Goal: Transaction & Acquisition: Purchase product/service

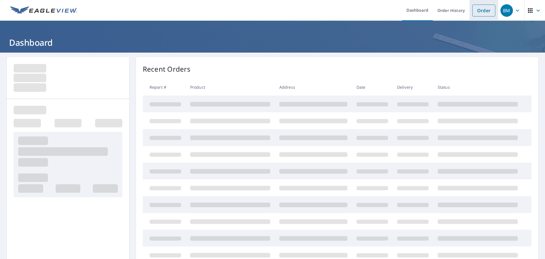
click at [479, 12] on link "Order" at bounding box center [483, 11] width 23 height 12
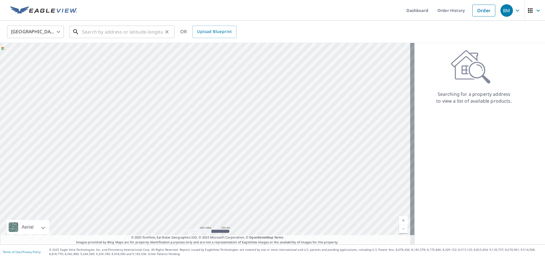
click at [123, 34] on input "text" at bounding box center [122, 32] width 81 height 16
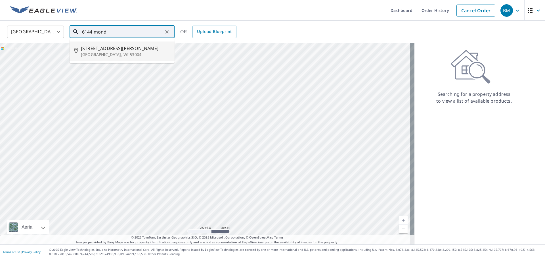
click at [101, 50] on span "[STREET_ADDRESS][PERSON_NAME]" at bounding box center [125, 48] width 89 height 7
type input "[STREET_ADDRESS][PERSON_NAME]"
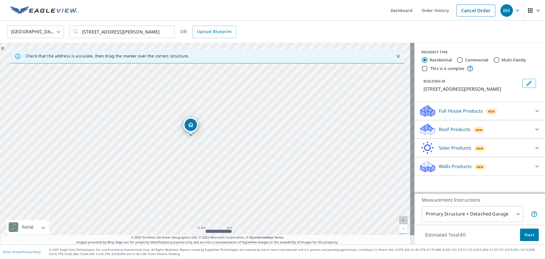
drag, startPoint x: 202, startPoint y: 152, endPoint x: 223, endPoint y: 133, distance: 28.3
click at [223, 133] on div "[STREET_ADDRESS][PERSON_NAME]" at bounding box center [207, 143] width 414 height 201
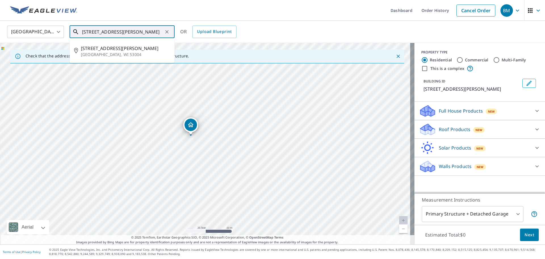
click at [123, 32] on input "[STREET_ADDRESS][PERSON_NAME]" at bounding box center [122, 32] width 81 height 16
drag, startPoint x: 122, startPoint y: 32, endPoint x: 102, endPoint y: 33, distance: 19.6
click at [102, 33] on input "[STREET_ADDRESS][PERSON_NAME]" at bounding box center [122, 32] width 81 height 16
drag, startPoint x: 81, startPoint y: 30, endPoint x: 167, endPoint y: 34, distance: 85.2
click at [167, 34] on div "[STREET_ADDRESS][PERSON_NAME] ​" at bounding box center [122, 32] width 105 height 12
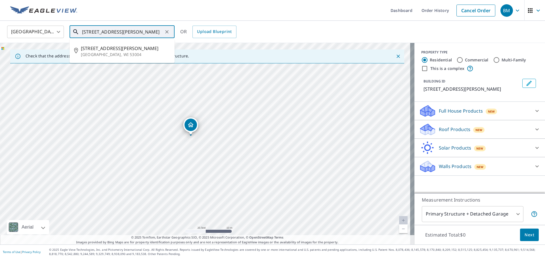
click at [103, 33] on input "[STREET_ADDRESS][PERSON_NAME]" at bounding box center [122, 32] width 81 height 16
drag, startPoint x: 82, startPoint y: 33, endPoint x: 179, endPoint y: 33, distance: 96.5
click at [179, 33] on div "[GEOGRAPHIC_DATA] [GEOGRAPHIC_DATA] ​ [STREET_ADDRESS][PERSON_NAME] ​ [GEOGRAPH…" at bounding box center [270, 31] width 535 height 13
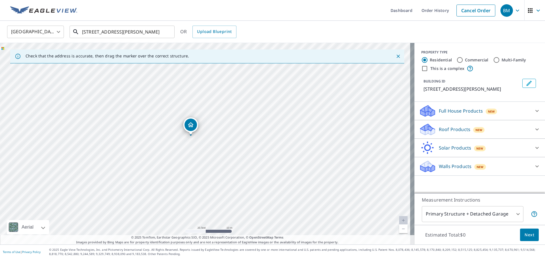
scroll to position [0, 0]
click at [505, 212] on body "BM BM Dashboard Order History Cancel Order BM [GEOGRAPHIC_DATA] [GEOGRAPHIC_DAT…" at bounding box center [272, 129] width 545 height 259
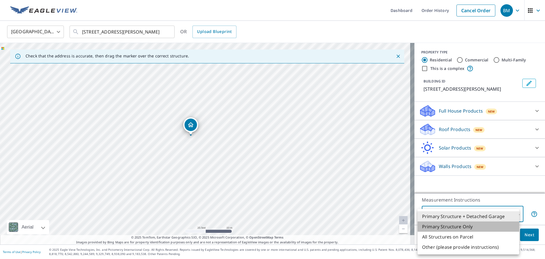
click at [457, 226] on li "Primary Structure Only" at bounding box center [469, 226] width 102 height 10
type input "2"
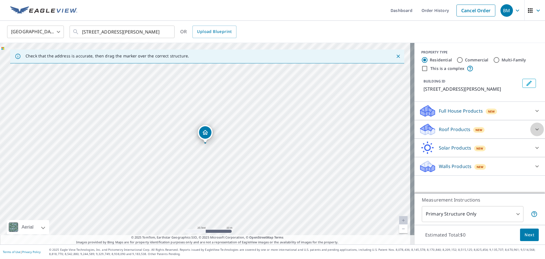
click at [535, 129] on icon at bounding box center [536, 129] width 3 height 2
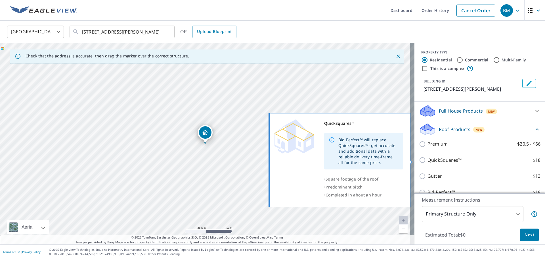
click at [419, 161] on input "QuickSquares™ $18" at bounding box center [423, 159] width 9 height 7
checkbox input "true"
type input "1"
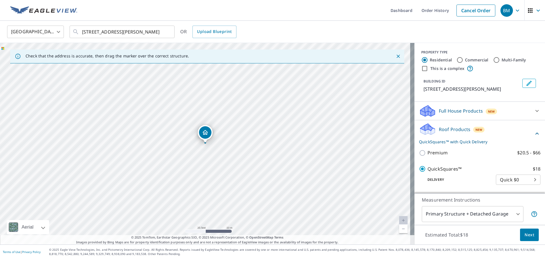
scroll to position [57, 0]
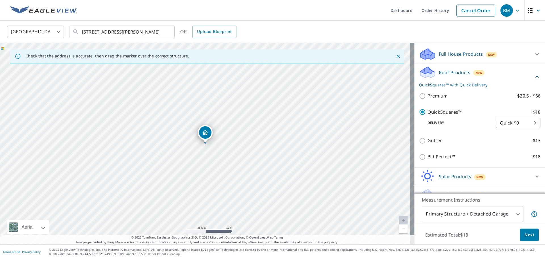
click at [512, 124] on body "BM BM Dashboard Order History Cancel Order BM [GEOGRAPHIC_DATA] [GEOGRAPHIC_DAT…" at bounding box center [272, 129] width 545 height 259
click at [472, 124] on div at bounding box center [272, 129] width 545 height 259
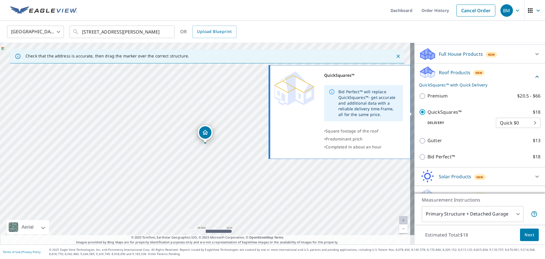
click at [448, 114] on p "QuickSquares™" at bounding box center [444, 111] width 34 height 7
click at [427, 114] on input "QuickSquares™ $18" at bounding box center [423, 111] width 9 height 7
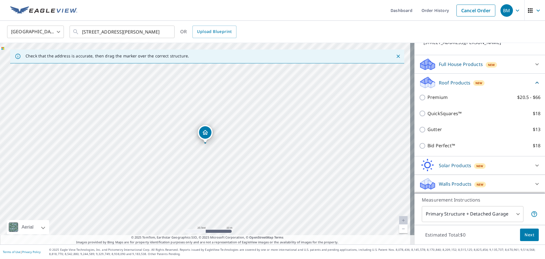
click at [448, 114] on p "QuickSquares™" at bounding box center [444, 113] width 34 height 7
click at [427, 114] on input "QuickSquares™ $18" at bounding box center [423, 113] width 9 height 7
checkbox input "true"
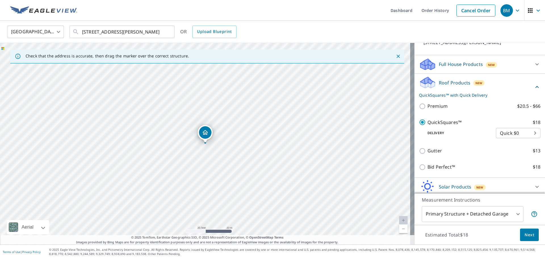
click at [510, 211] on body "BM BM Dashboard Order History Cancel Order BM [GEOGRAPHIC_DATA] [GEOGRAPHIC_DAT…" at bounding box center [272, 129] width 545 height 259
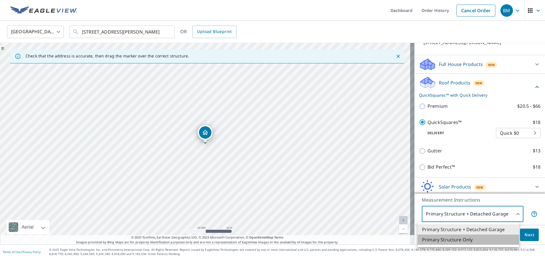
click at [469, 241] on li "Primary Structure Only" at bounding box center [469, 239] width 102 height 10
type input "2"
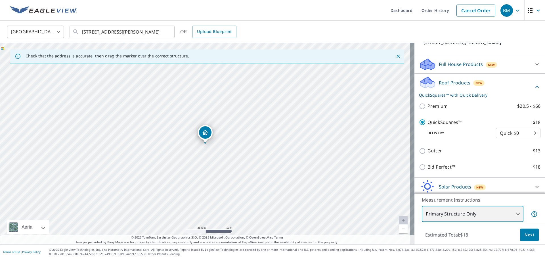
scroll to position [68, 0]
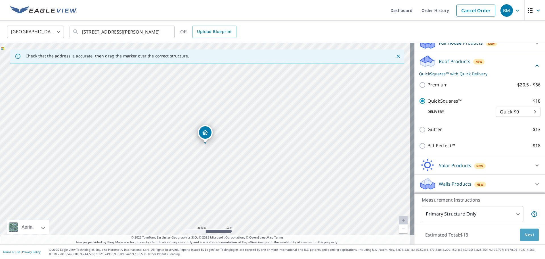
click at [525, 235] on span "Next" at bounding box center [530, 234] width 10 height 7
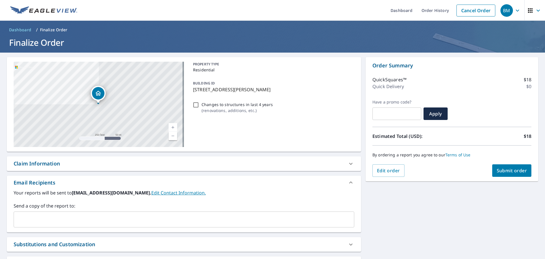
click at [53, 215] on input "text" at bounding box center [179, 219] width 327 height 11
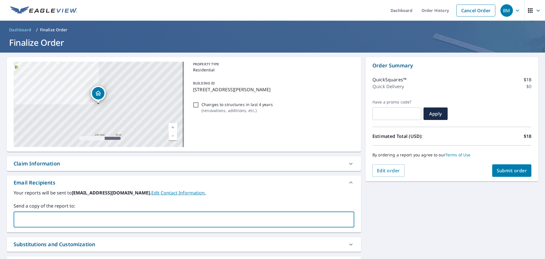
type input "[PERSON_NAME][EMAIL_ADDRESS][PERSON_NAME][DOMAIN_NAME]"
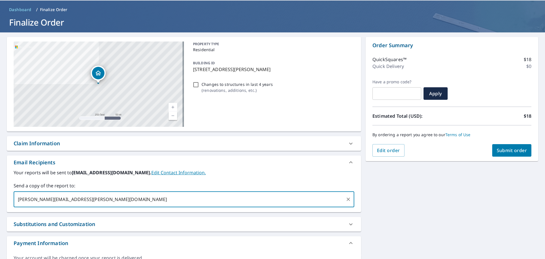
scroll to position [53, 0]
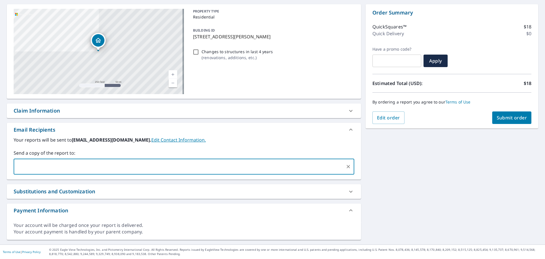
click at [509, 117] on span "Submit order" at bounding box center [512, 117] width 30 height 6
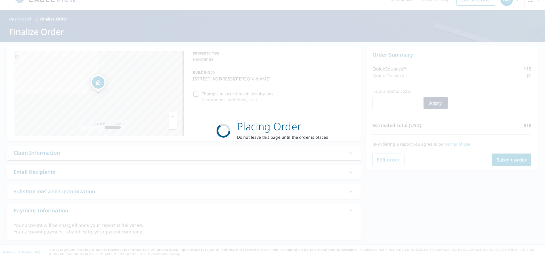
scroll to position [11, 0]
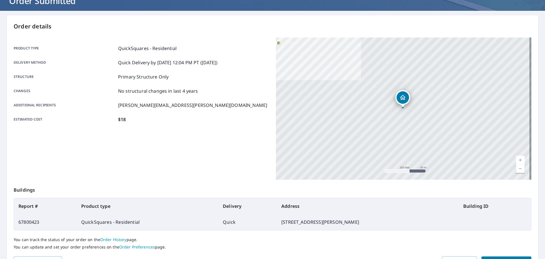
scroll to position [75, 0]
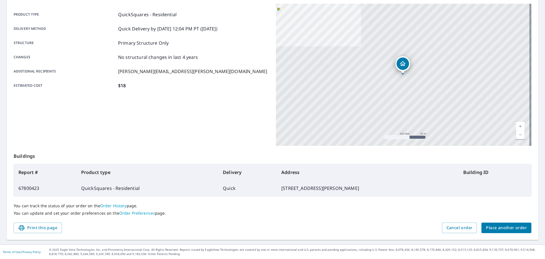
click at [496, 230] on span "Place another order" at bounding box center [506, 227] width 41 height 7
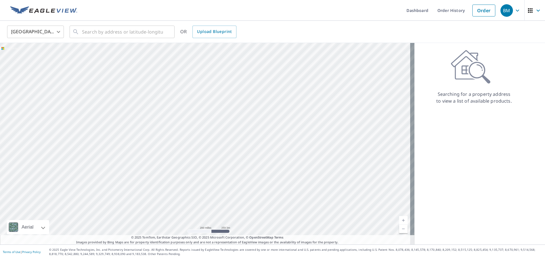
click at [515, 11] on icon "button" at bounding box center [517, 10] width 7 height 7
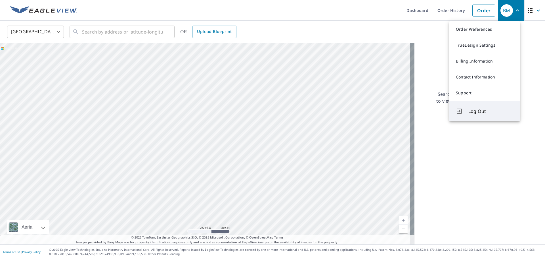
click at [487, 114] on span "Log Out" at bounding box center [490, 111] width 45 height 7
